Goal: Check status

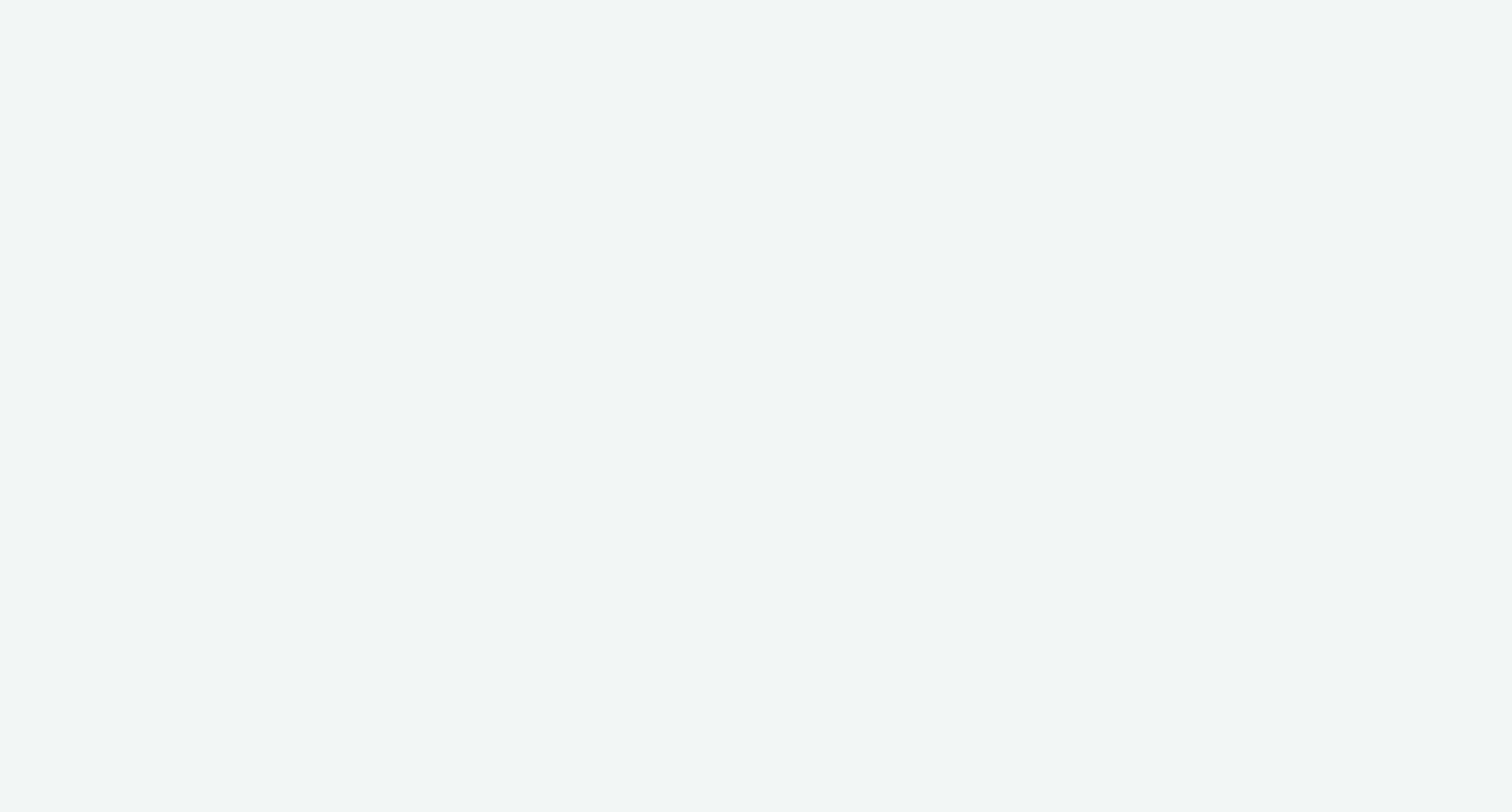
select select "11a7df10-284f-415c-b52a-427acf4c31ae"
